Goal: Information Seeking & Learning: Find specific fact

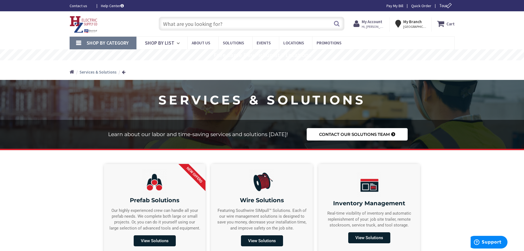
click at [183, 25] on input "text" at bounding box center [252, 24] width 186 height 14
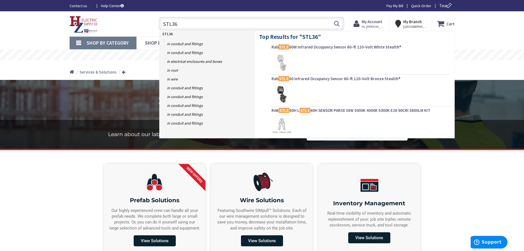
type input "STL360"
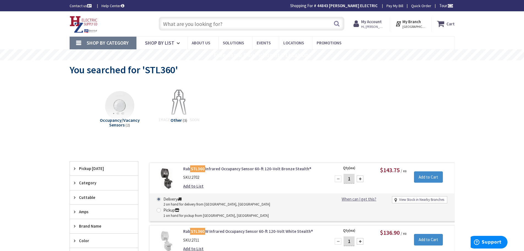
click at [232, 168] on link "Rab STL360 Infrared Occupancy Sensor 60-ft 120-Volt Bronze Stealth®" at bounding box center [253, 169] width 140 height 6
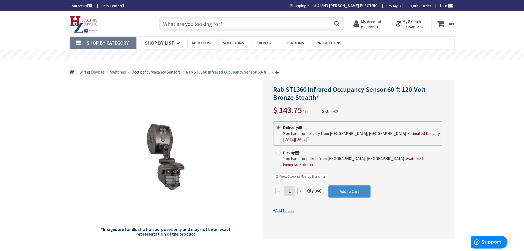
click at [246, 27] on input "text" at bounding box center [252, 24] width 186 height 14
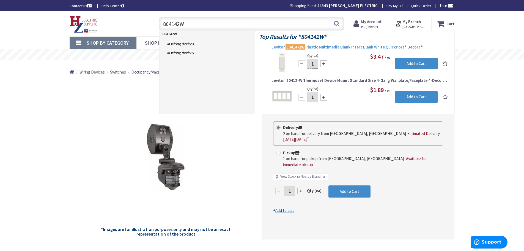
type input "804142W"
click at [324, 47] on span "Leviton 80414-2W Plastic Multimedia Blank Insert Blank White QuickPort® Decora®" at bounding box center [359, 46] width 177 height 5
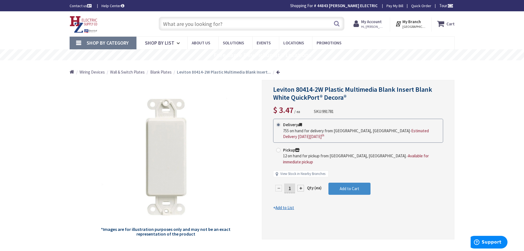
click at [164, 27] on input "text" at bounding box center [252, 24] width 186 height 14
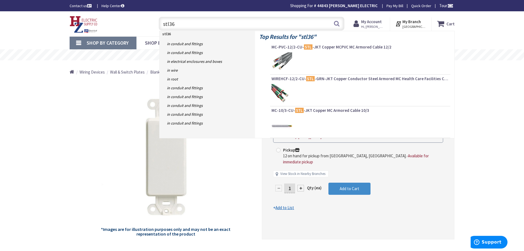
type input "stl360"
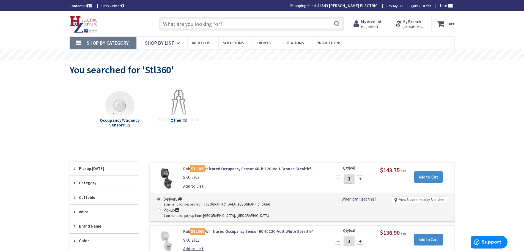
click at [206, 29] on input "text" at bounding box center [252, 24] width 186 height 14
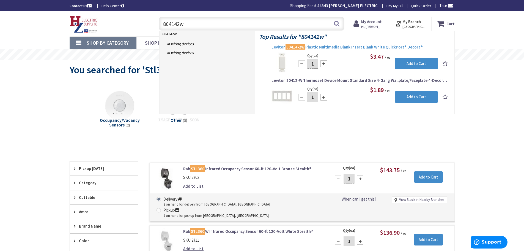
type input "804142w"
click at [329, 48] on span "Leviton 80414-2W Plastic Multimedia Blank Insert Blank White QuickPort® Decora®" at bounding box center [359, 46] width 177 height 5
